Goal: Information Seeking & Learning: Learn about a topic

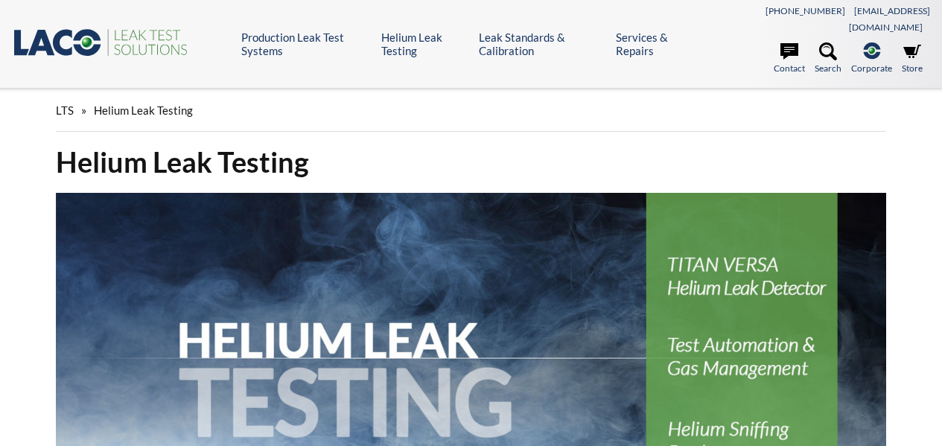
select select "Language Translate Widget"
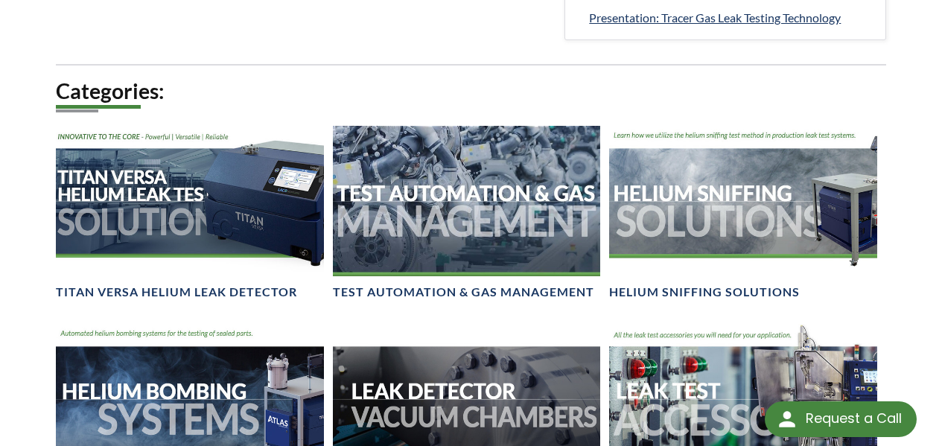
scroll to position [985, 0]
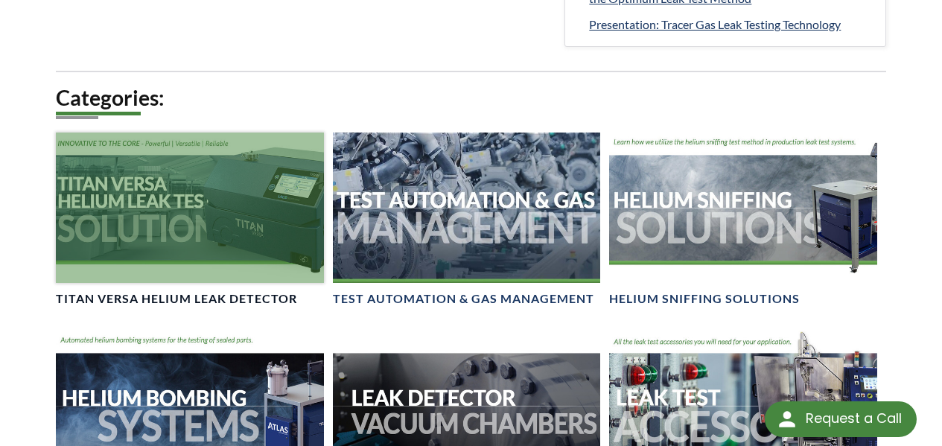
click at [113, 212] on div at bounding box center [189, 208] width 267 height 151
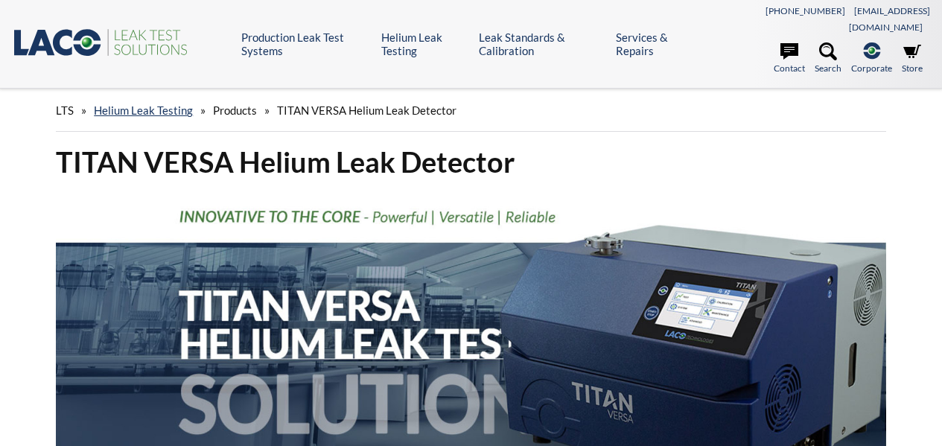
select select "Language Translate Widget"
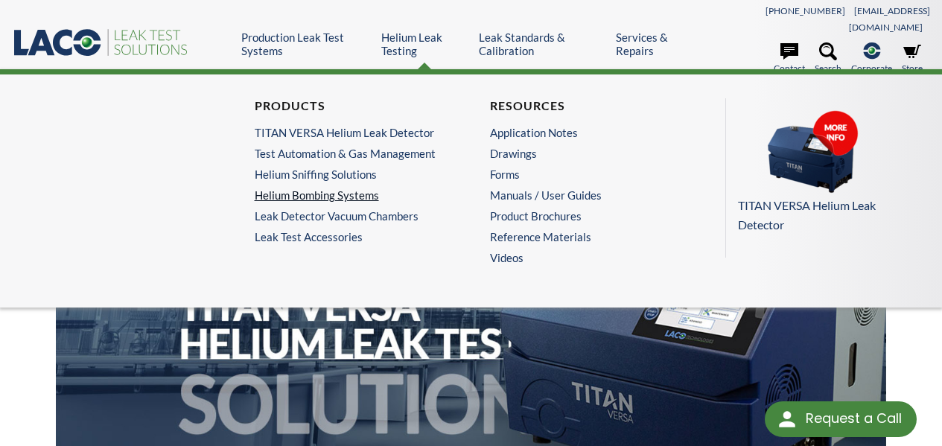
click at [339, 188] on link "Helium Bombing Systems" at bounding box center [350, 194] width 191 height 13
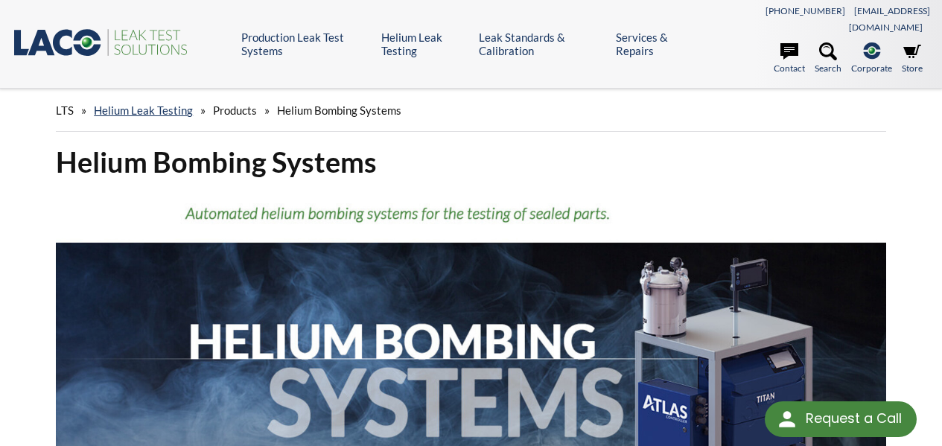
scroll to position [390, 0]
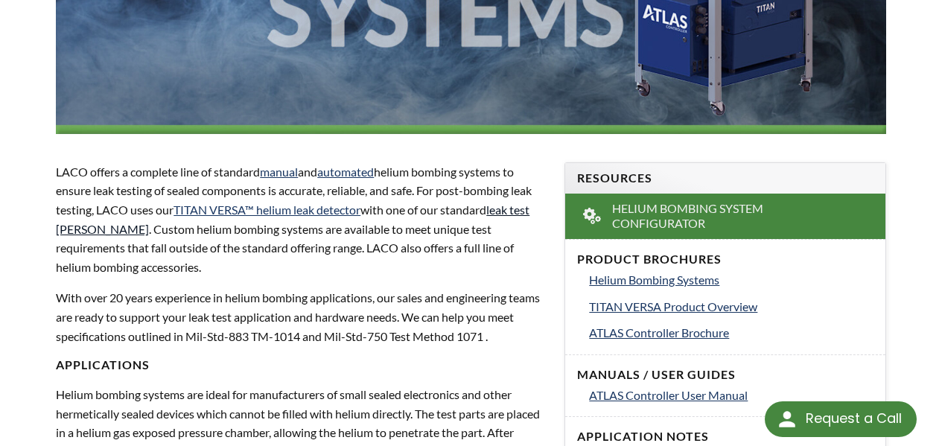
click at [530, 203] on link "leak test [PERSON_NAME]" at bounding box center [293, 220] width 474 height 34
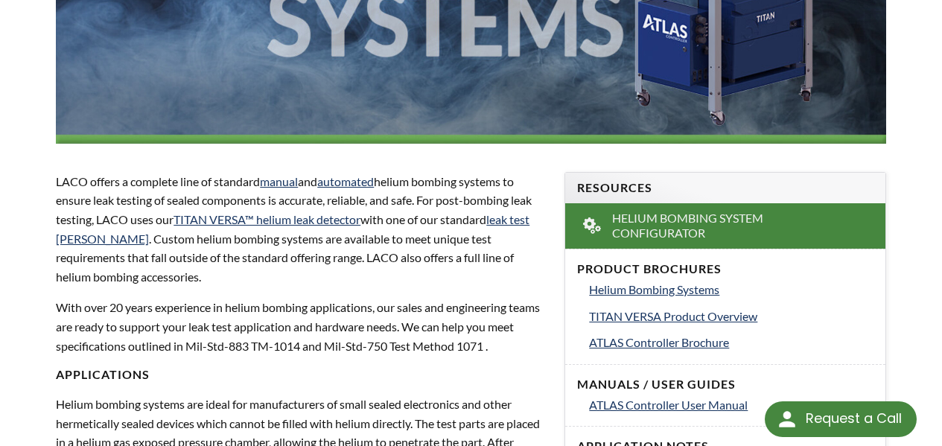
scroll to position [0, 0]
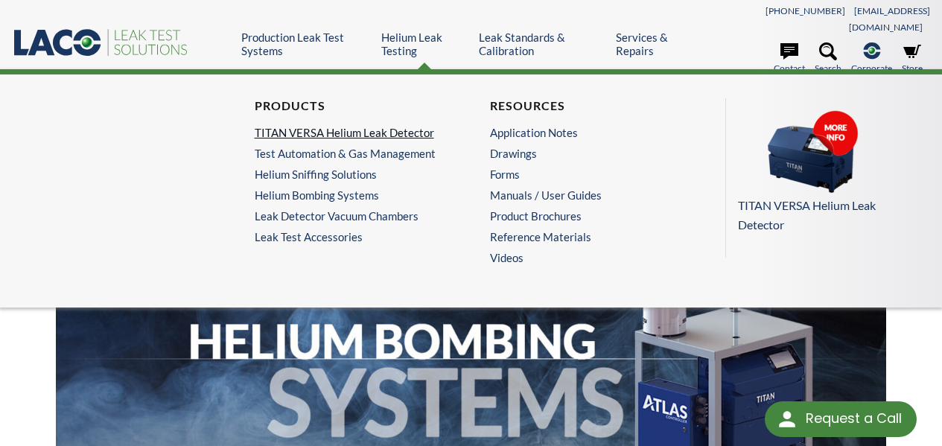
click at [389, 126] on link "TITAN VERSA Helium Leak Detector" at bounding box center [350, 132] width 191 height 13
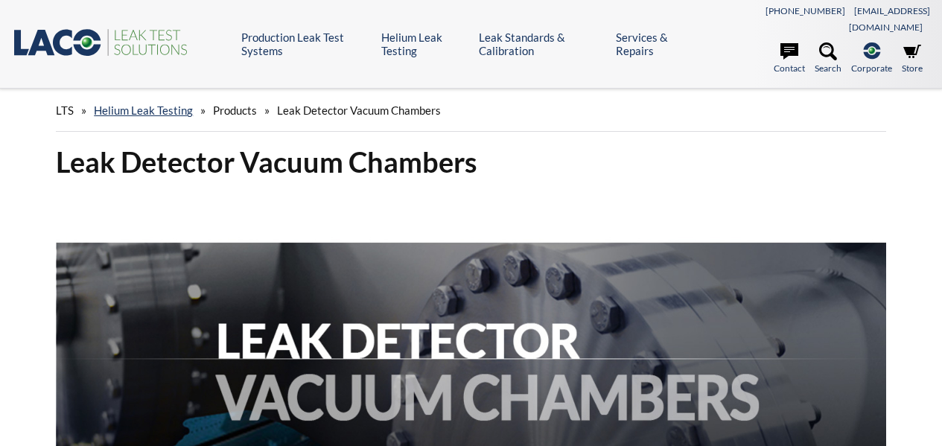
select select "Language Translate Widget"
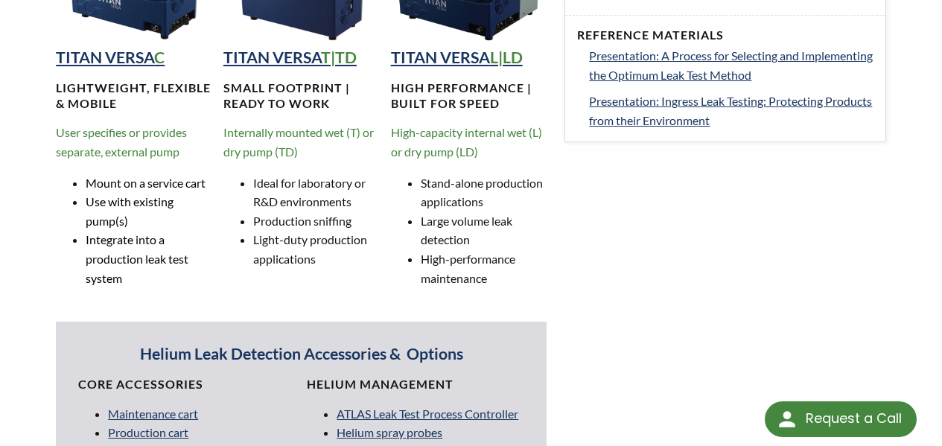
scroll to position [1083, 0]
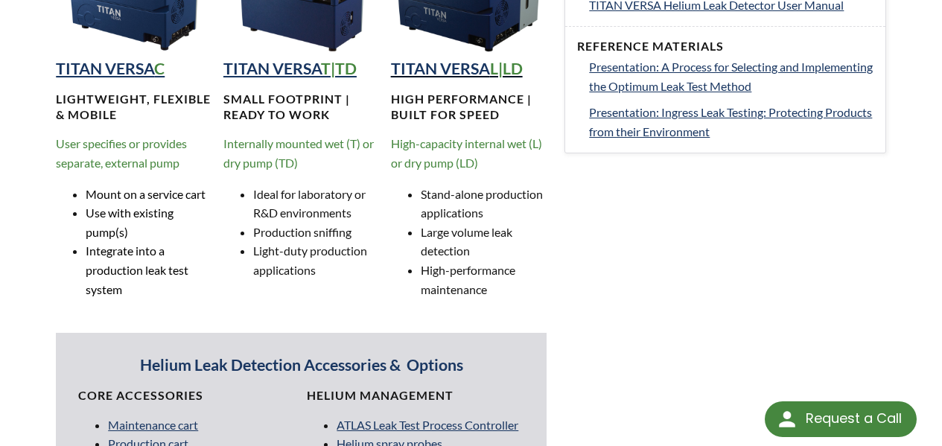
click at [433, 59] on strong "TITAN VERSA" at bounding box center [440, 68] width 99 height 19
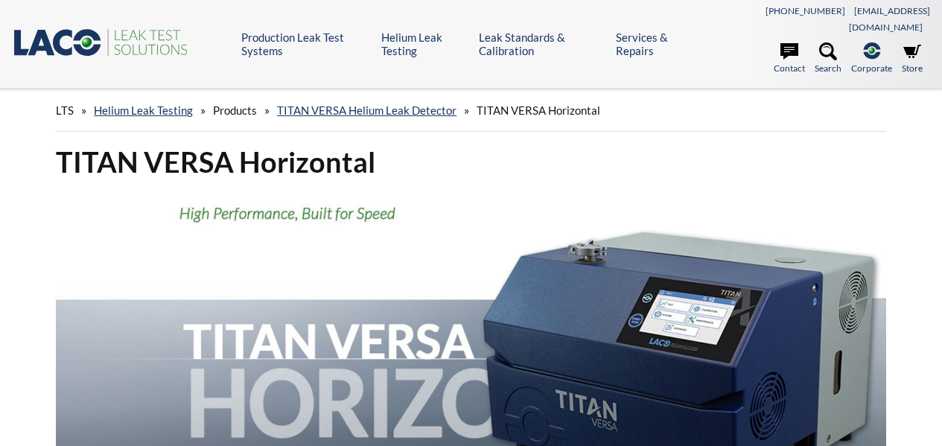
select select "Language Translate Widget"
